Goal: Task Accomplishment & Management: Manage account settings

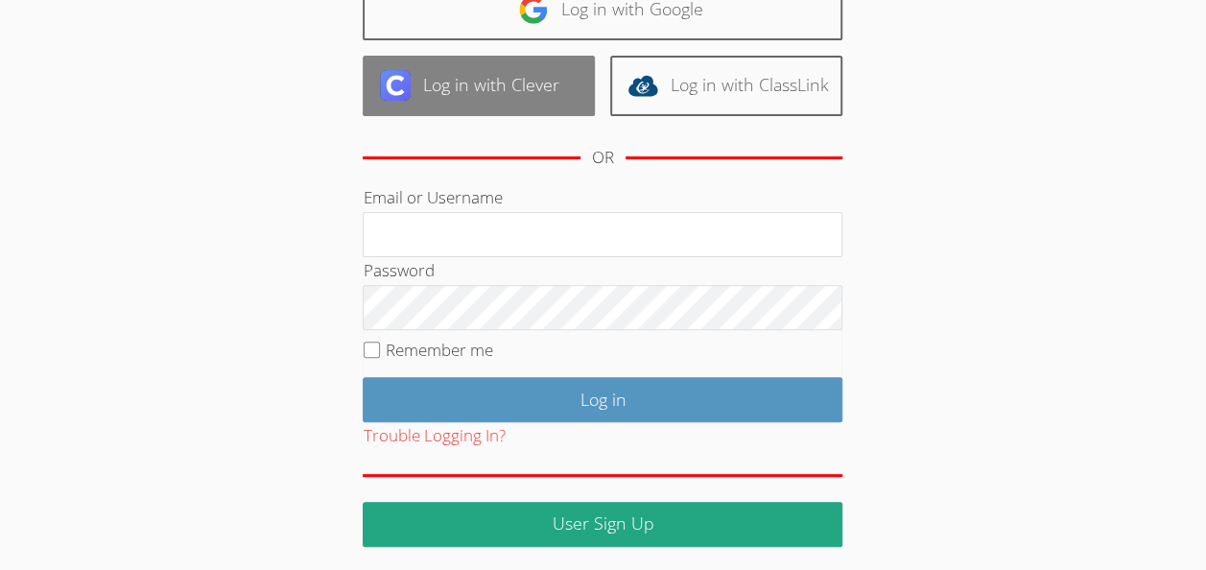
scroll to position [174, 0]
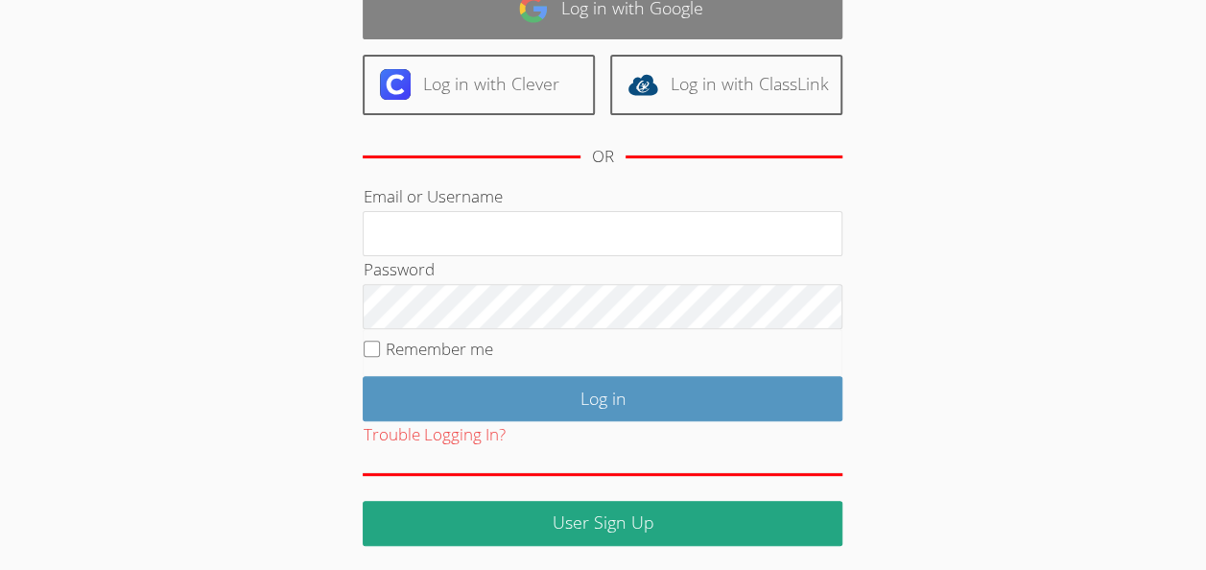
click at [527, 19] on img at bounding box center [533, 8] width 31 height 31
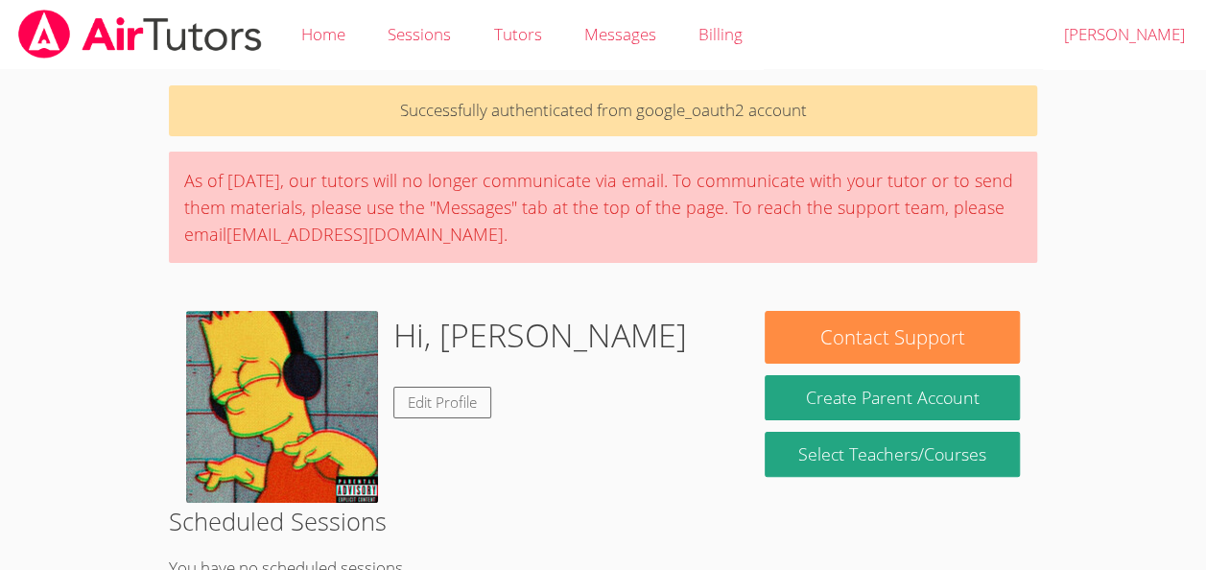
click at [543, 175] on div "As of [DATE], our tutors will no longer communicate via email. To communicate w…" at bounding box center [603, 207] width 868 height 111
